Goal: Consume media (video, audio)

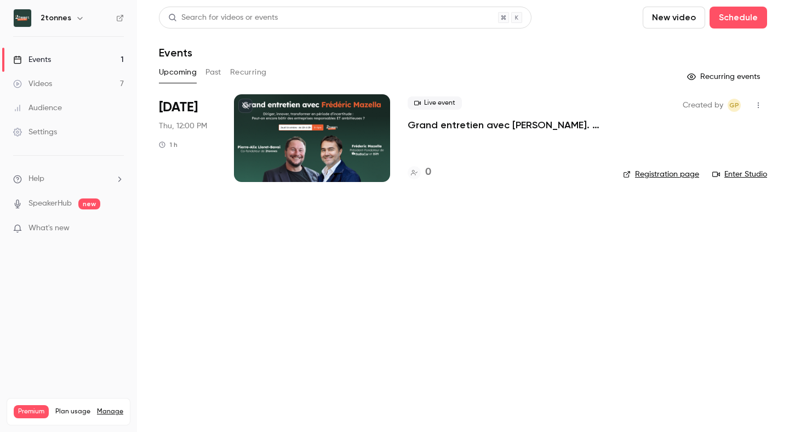
click at [83, 83] on link "Videos 7" at bounding box center [68, 84] width 137 height 24
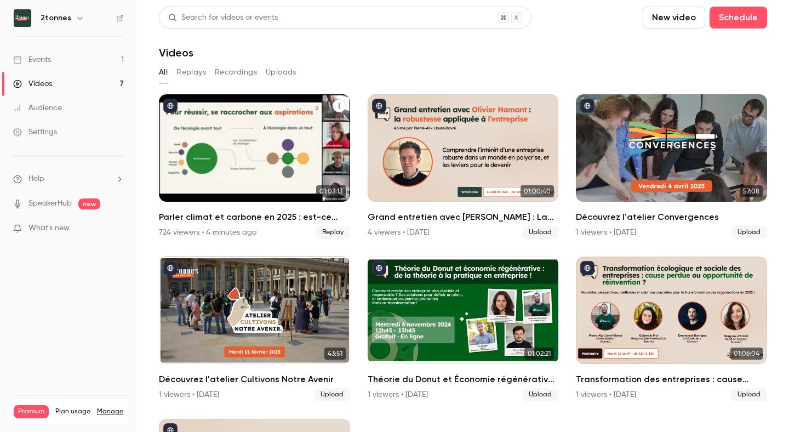
click at [201, 141] on div "Parler climat et carbone en 2025 : est-ce bien raisonnable ?" at bounding box center [254, 147] width 191 height 107
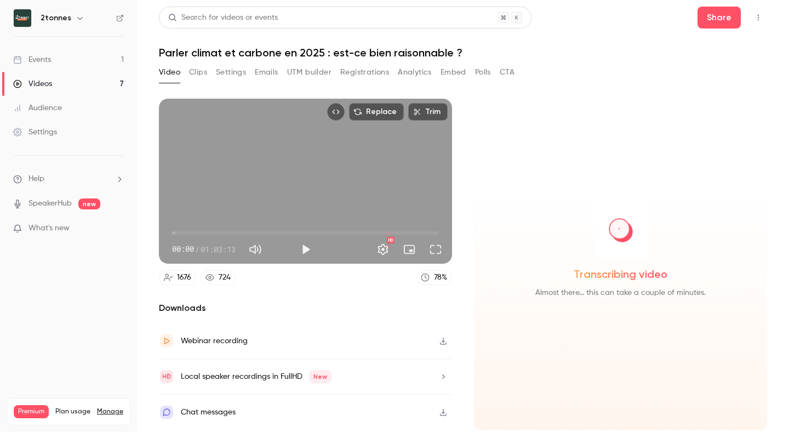
click at [405, 79] on button "Analytics" at bounding box center [415, 73] width 34 height 18
